Goal: Task Accomplishment & Management: Manage account settings

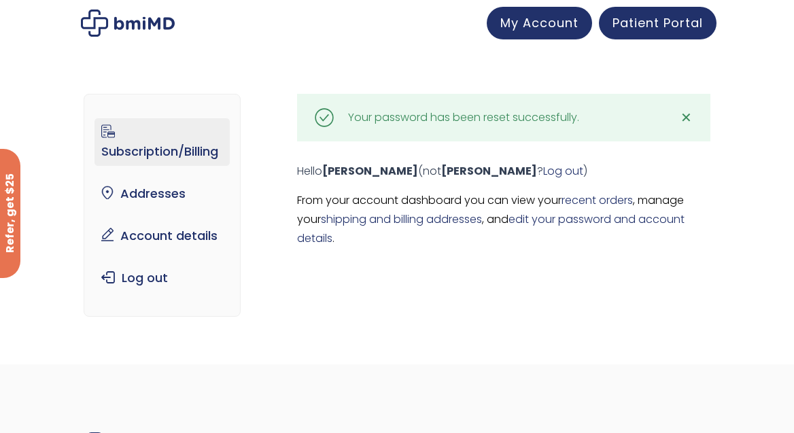
click at [171, 155] on link "Subscription/Billing" at bounding box center [161, 142] width 135 height 48
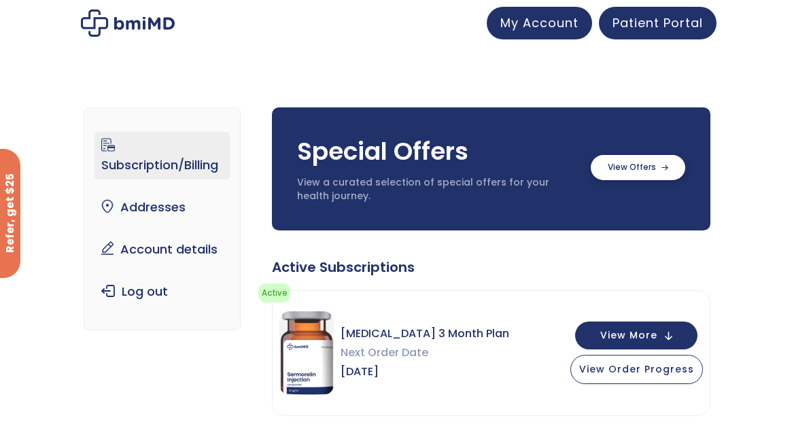
click at [642, 168] on label at bounding box center [638, 167] width 94 height 25
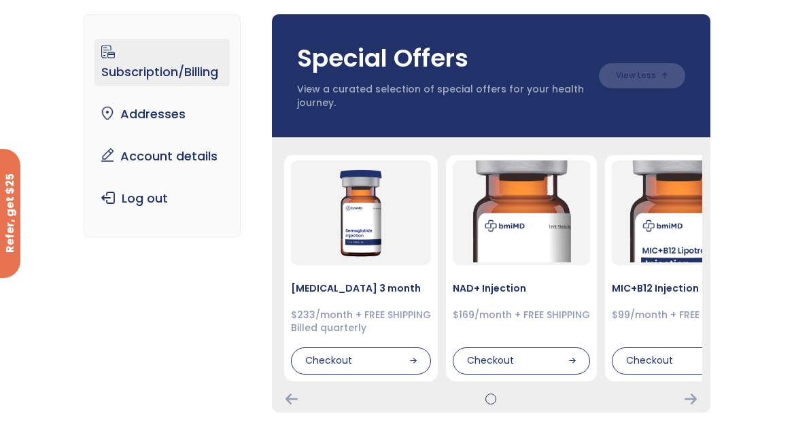
scroll to position [77, 0]
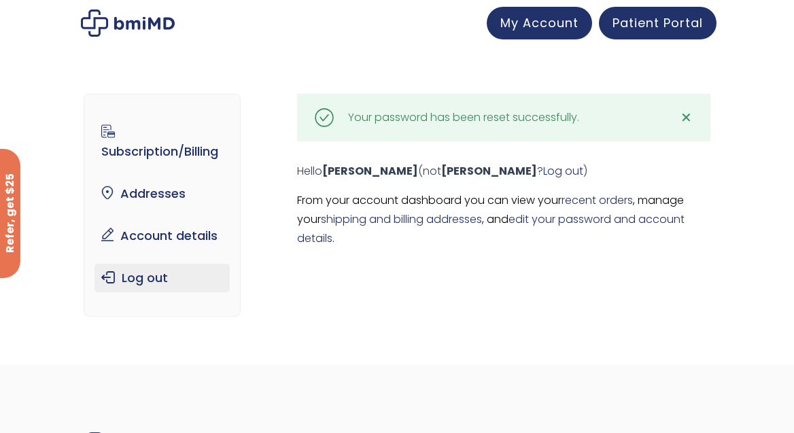
click at [158, 279] on link "Log out" at bounding box center [161, 278] width 135 height 29
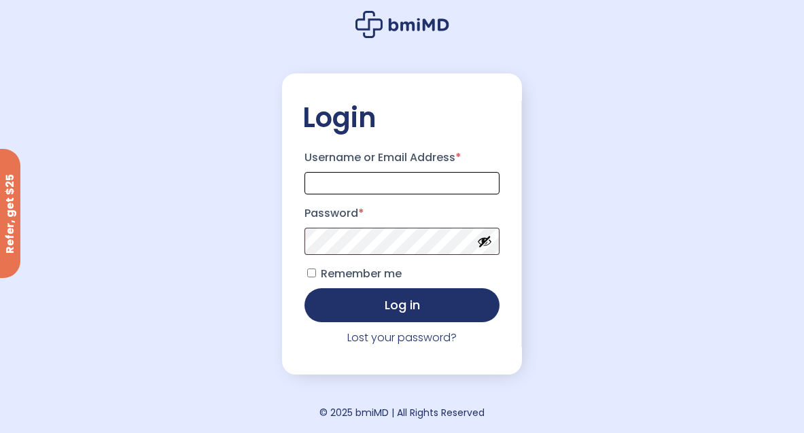
click at [321, 187] on input "Username or Email Address *" at bounding box center [402, 183] width 196 height 22
type input "**********"
click at [408, 305] on button "Log in" at bounding box center [402, 304] width 196 height 34
